Goal: Transaction & Acquisition: Purchase product/service

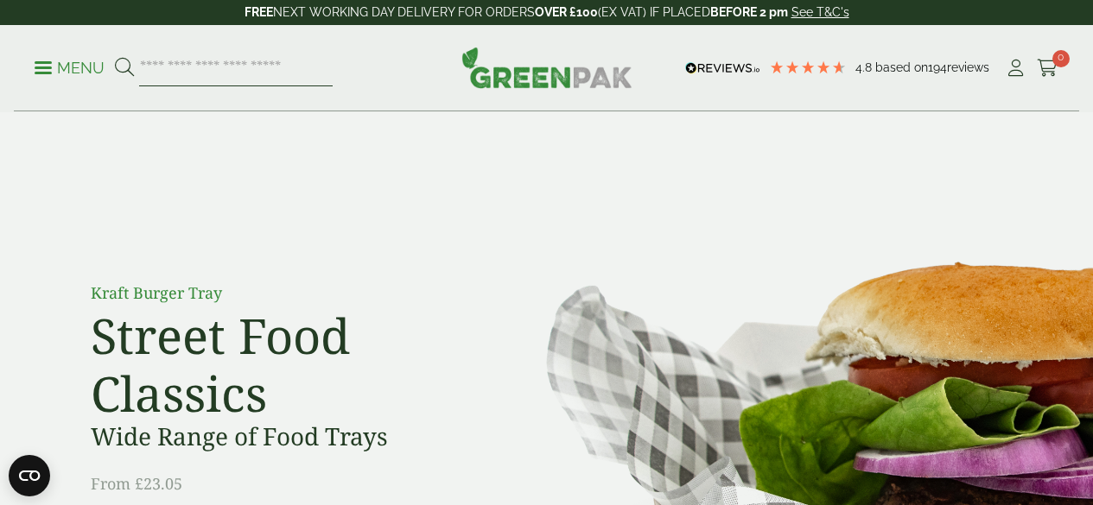
click at [333, 75] on input "search" at bounding box center [235, 68] width 193 height 36
type input "*********"
click at [115, 57] on button at bounding box center [124, 68] width 19 height 22
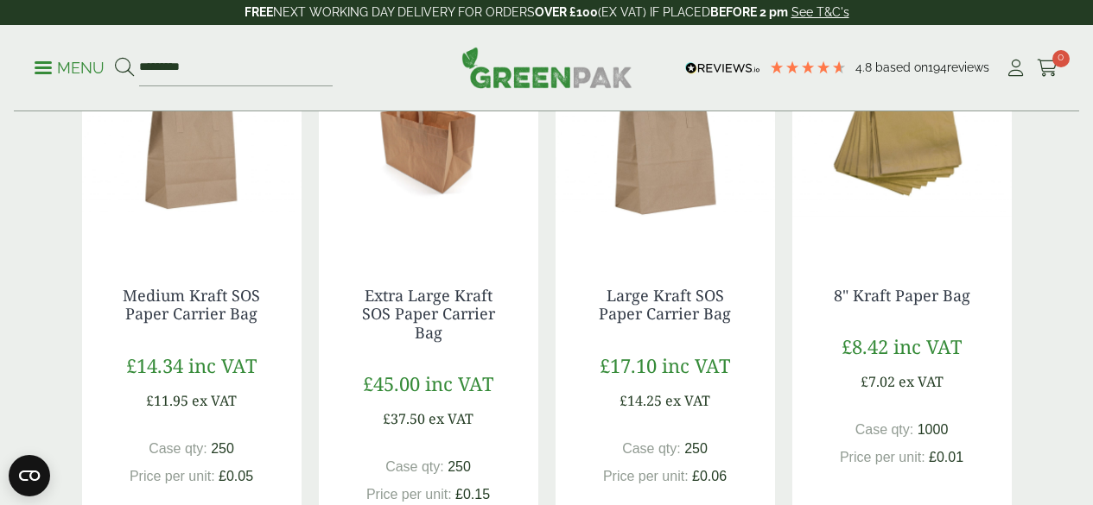
scroll to position [1502, 0]
click at [187, 324] on link "Medium Kraft SOS Paper Carrier Bag" at bounding box center [191, 304] width 137 height 40
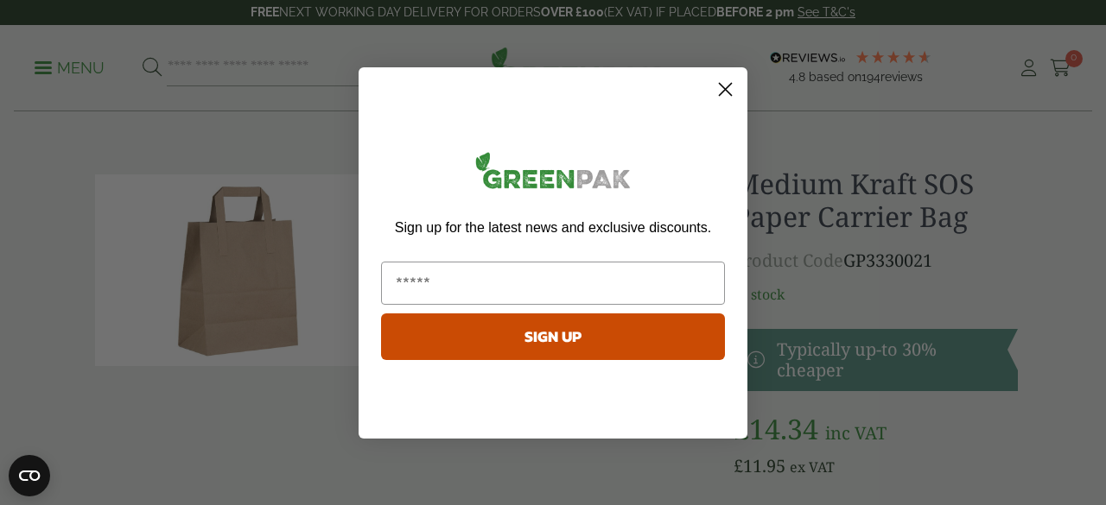
click at [730, 83] on icon "Close dialog" at bounding box center [725, 89] width 12 height 12
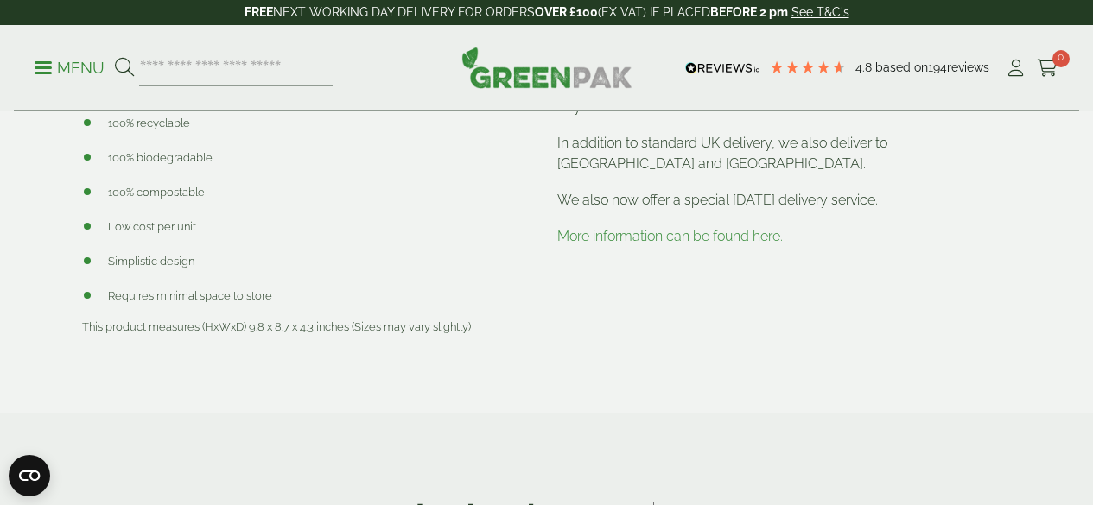
scroll to position [818, 0]
